Goal: Task Accomplishment & Management: Complete application form

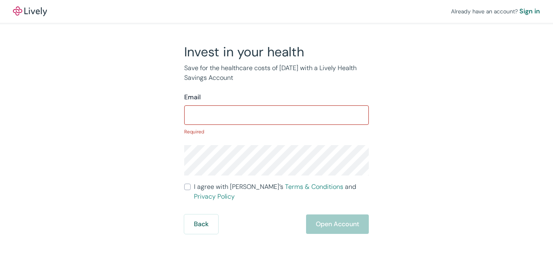
click at [277, 128] on p "Required" at bounding box center [276, 131] width 185 height 7
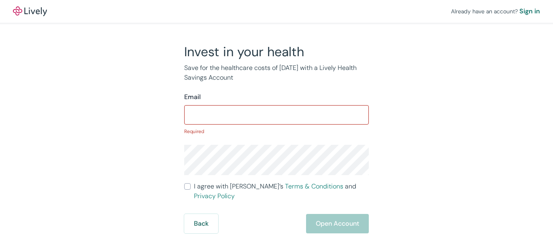
click at [277, 119] on input "Email" at bounding box center [276, 115] width 185 height 16
click at [277, 113] on input "Email" at bounding box center [276, 115] width 185 height 16
click at [277, 12] on div "Already have an account? Sign in" at bounding box center [276, 11] width 553 height 23
click at [277, 11] on div "Already have an account? Sign in" at bounding box center [276, 11] width 553 height 23
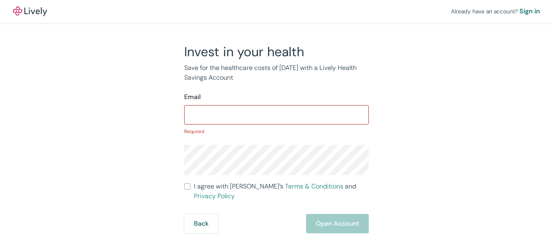
click at [30, 11] on img at bounding box center [30, 11] width 34 height 10
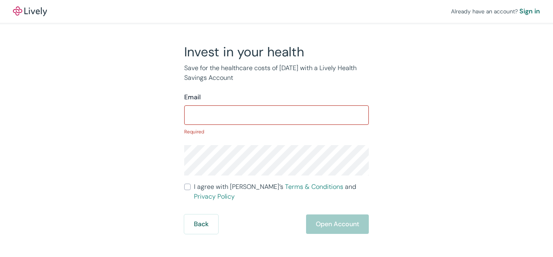
click at [277, 128] on p "Required" at bounding box center [276, 131] width 185 height 7
click at [277, 113] on input "Email" at bounding box center [276, 115] width 185 height 16
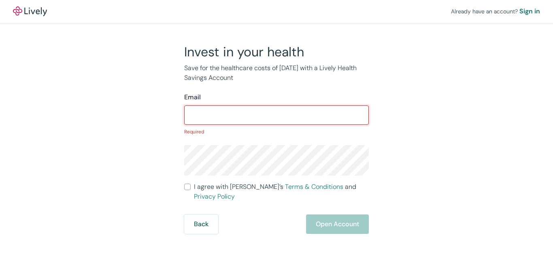
click at [277, 12] on div "Already have an account? Sign in" at bounding box center [276, 11] width 553 height 23
click at [277, 11] on div "Already have an account? Sign in" at bounding box center [276, 11] width 553 height 23
click at [277, 12] on div "Already have an account? Sign in" at bounding box center [276, 11] width 553 height 23
click at [277, 11] on div "Already have an account? Sign in" at bounding box center [276, 11] width 553 height 23
click at [30, 11] on img at bounding box center [30, 11] width 34 height 10
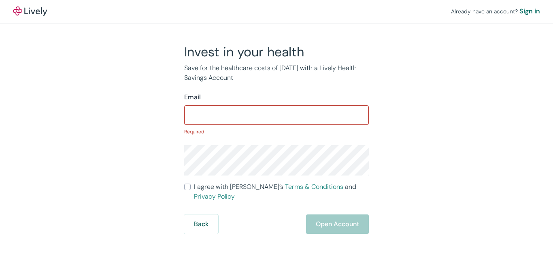
click at [277, 128] on p "Required" at bounding box center [276, 131] width 185 height 7
click at [277, 113] on input "Email" at bounding box center [276, 115] width 185 height 16
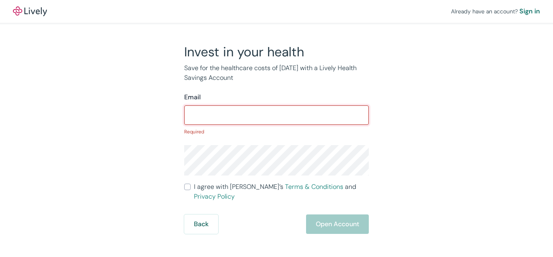
click at [277, 113] on input "Email" at bounding box center [276, 115] width 185 height 16
click at [277, 12] on div "Already have an account? Sign in" at bounding box center [276, 11] width 553 height 23
click at [277, 11] on div "Already have an account? Sign in" at bounding box center [276, 11] width 553 height 23
click at [30, 11] on img at bounding box center [30, 11] width 34 height 10
